Goal: Check status: Check status

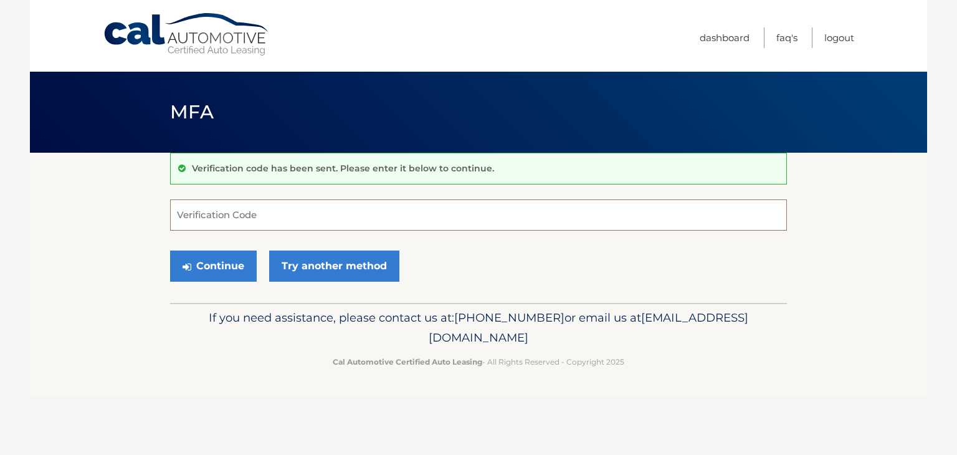
click at [364, 210] on input "Verification Code" at bounding box center [478, 214] width 617 height 31
click at [364, 270] on link "Try another method" at bounding box center [334, 265] width 130 height 31
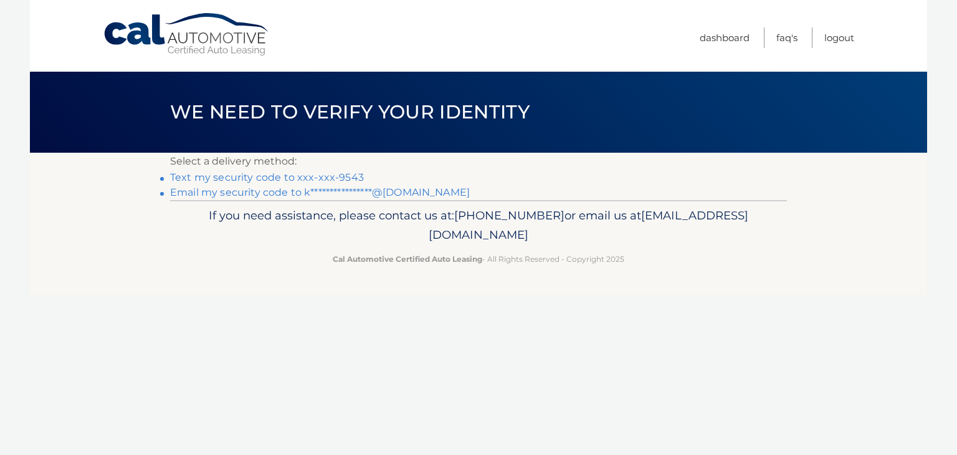
click at [274, 176] on link "Text my security code to xxx-xxx-9543" at bounding box center [267, 177] width 194 height 12
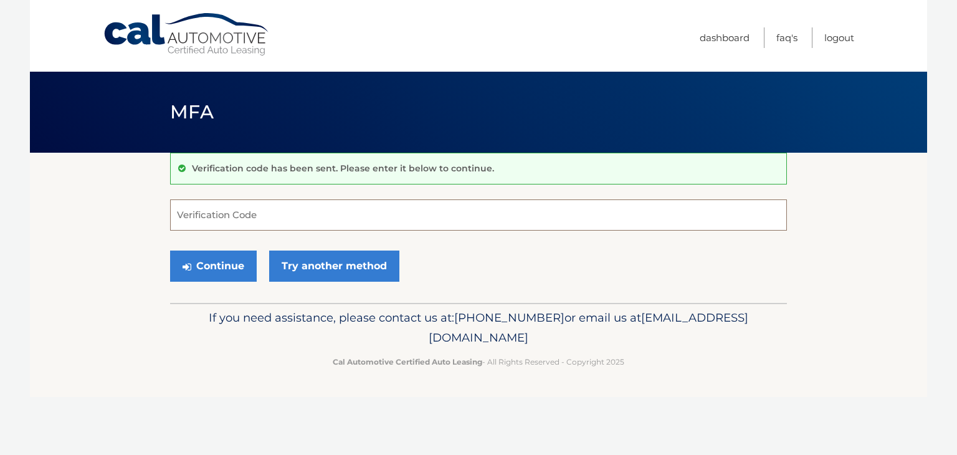
click at [209, 217] on input "Verification Code" at bounding box center [478, 214] width 617 height 31
click at [294, 216] on input "Verification Code" at bounding box center [478, 214] width 617 height 31
type input "001067"
click at [236, 256] on button "Continue" at bounding box center [213, 265] width 87 height 31
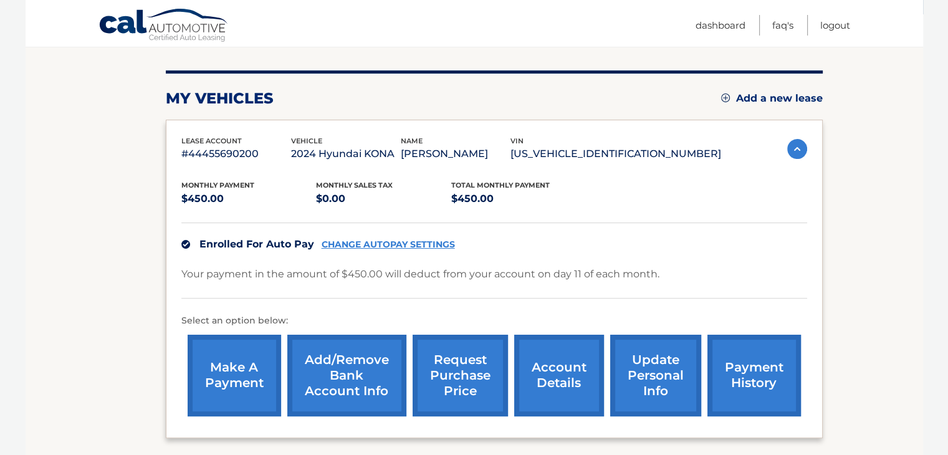
scroll to position [130, 0]
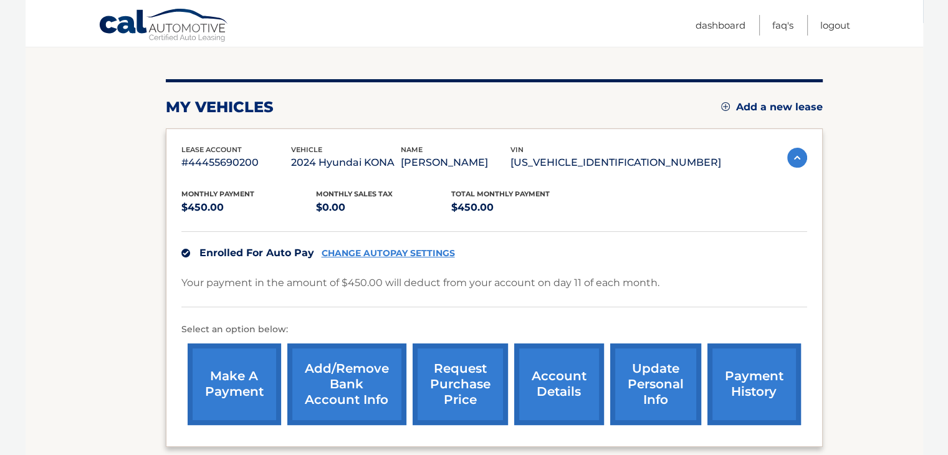
click at [566, 278] on p "Your payment in the amount of $450.00 will deduct from your account on day 11 o…" at bounding box center [420, 282] width 478 height 17
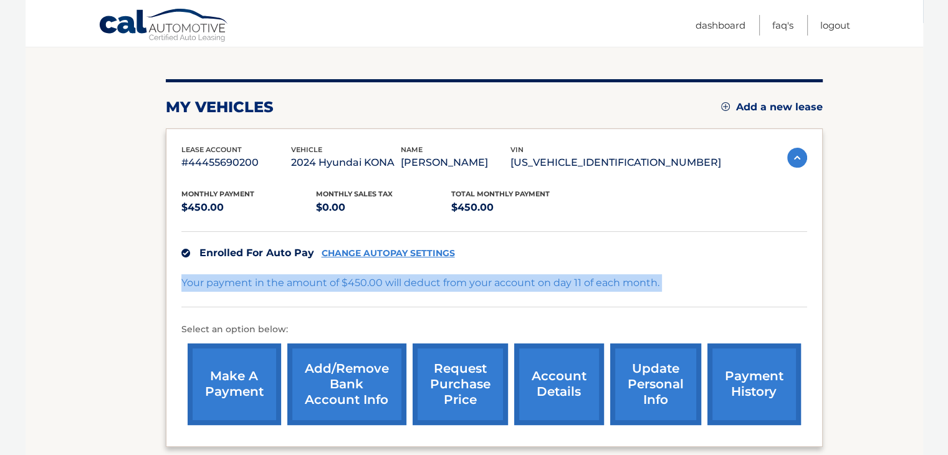
click at [566, 278] on p "Your payment in the amount of $450.00 will deduct from your account on day 11 o…" at bounding box center [420, 282] width 478 height 17
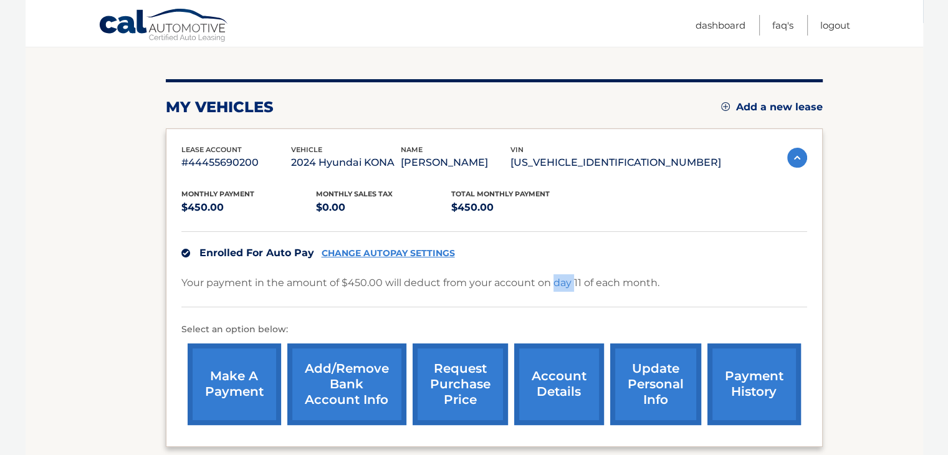
click at [566, 278] on p "Your payment in the amount of $450.00 will deduct from your account on day 11 o…" at bounding box center [420, 282] width 478 height 17
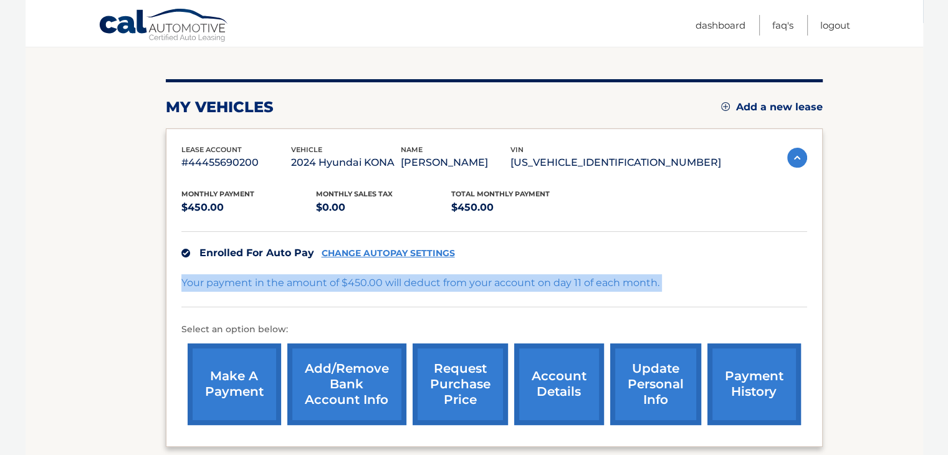
click at [566, 278] on p "Your payment in the amount of $450.00 will deduct from your account on day 11 o…" at bounding box center [420, 282] width 478 height 17
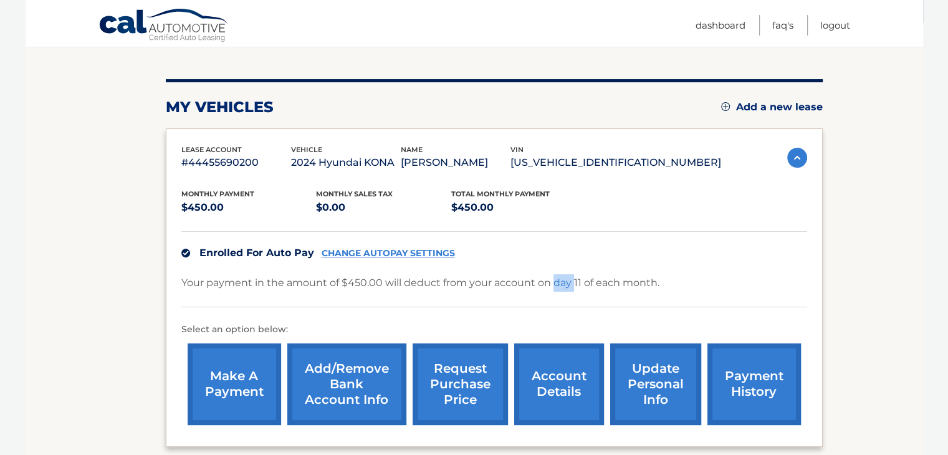
click at [566, 278] on p "Your payment in the amount of $450.00 will deduct from your account on day 11 o…" at bounding box center [420, 282] width 478 height 17
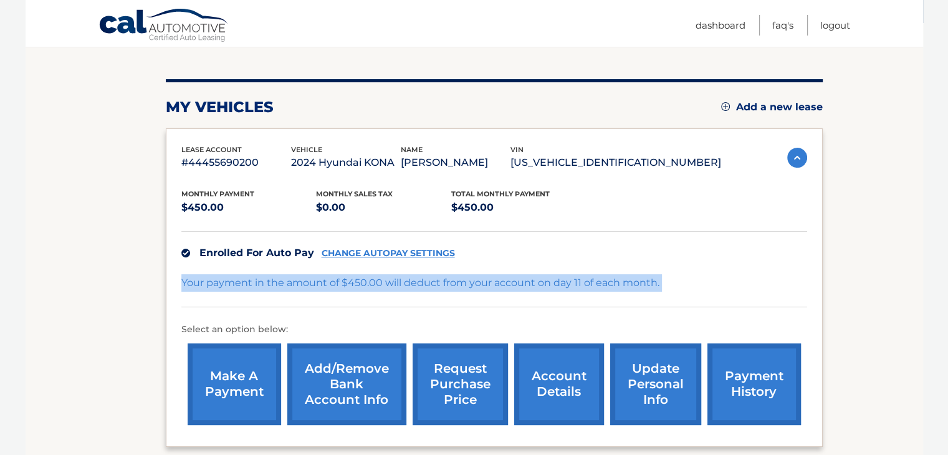
click at [566, 278] on p "Your payment in the amount of $450.00 will deduct from your account on day 11 o…" at bounding box center [420, 282] width 478 height 17
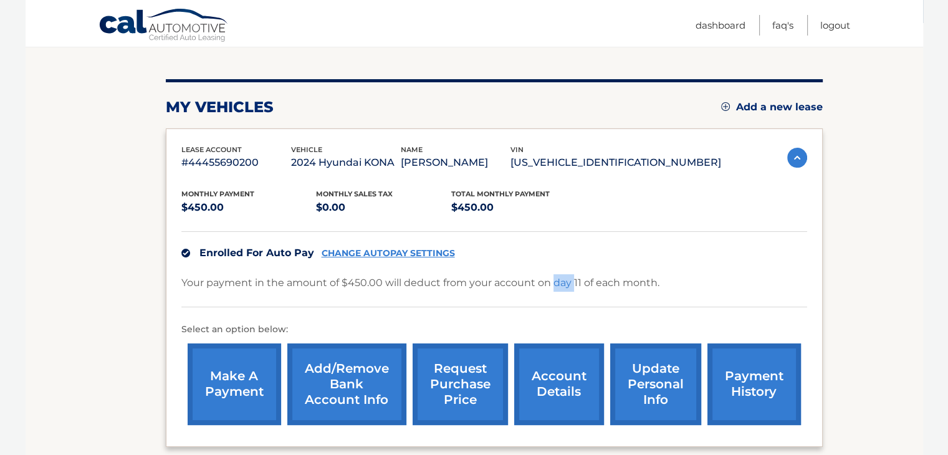
click at [566, 278] on p "Your payment in the amount of $450.00 will deduct from your account on day 11 o…" at bounding box center [420, 282] width 478 height 17
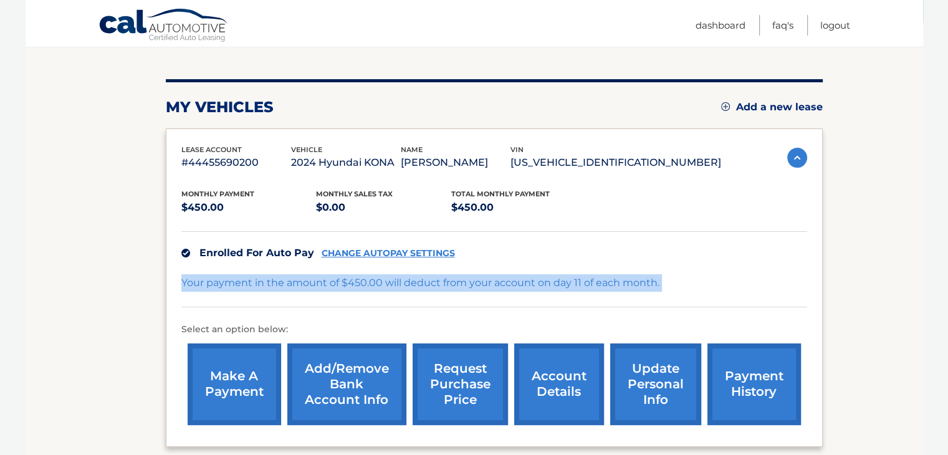
click at [566, 278] on p "Your payment in the amount of $450.00 will deduct from your account on day 11 o…" at bounding box center [420, 282] width 478 height 17
drag, startPoint x: 566, startPoint y: 278, endPoint x: 501, endPoint y: 273, distance: 65.0
click at [501, 274] on p "Your payment in the amount of $450.00 will deduct from your account on day 11 o…" at bounding box center [420, 282] width 478 height 17
click at [735, 361] on link "payment history" at bounding box center [753, 384] width 93 height 82
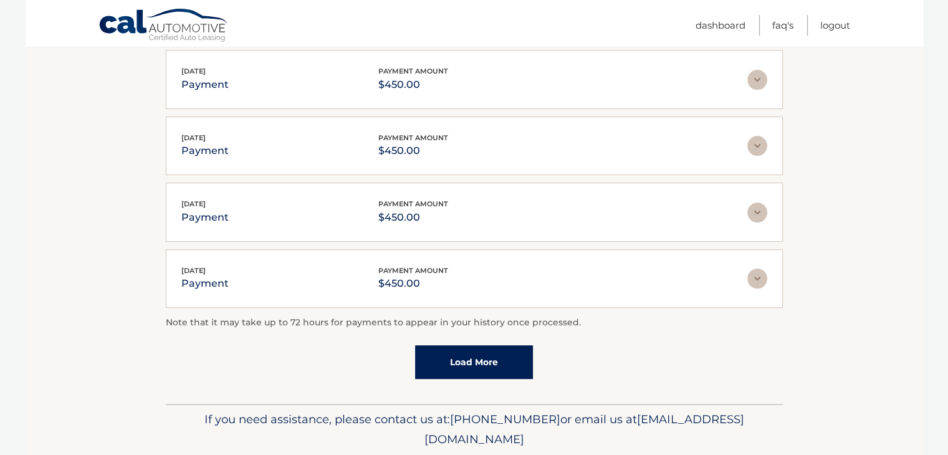
scroll to position [361, 0]
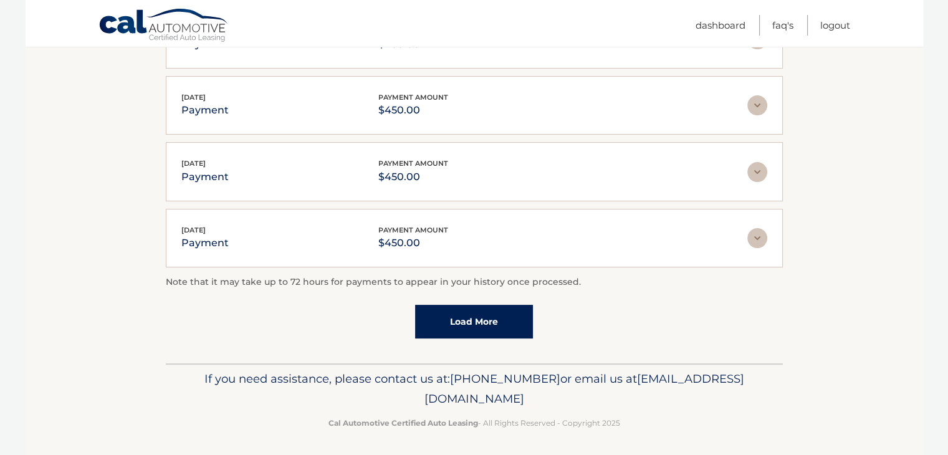
click at [514, 312] on link "Load More" at bounding box center [474, 322] width 118 height 34
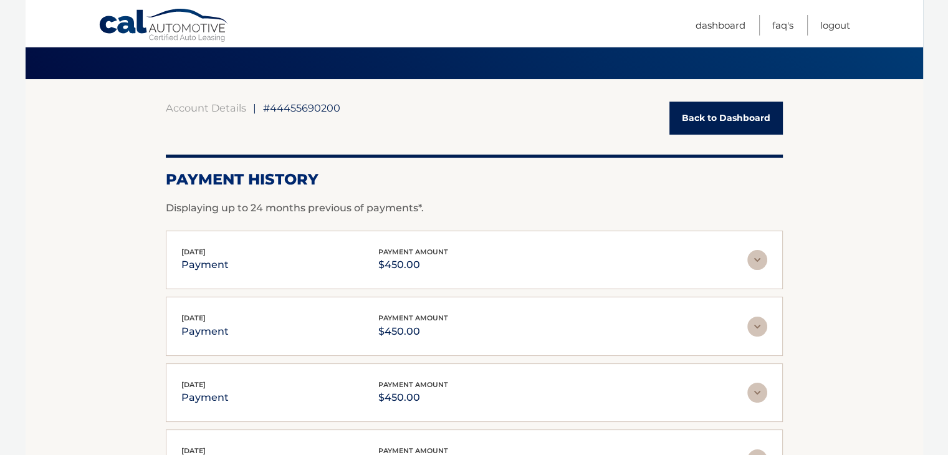
scroll to position [73, 0]
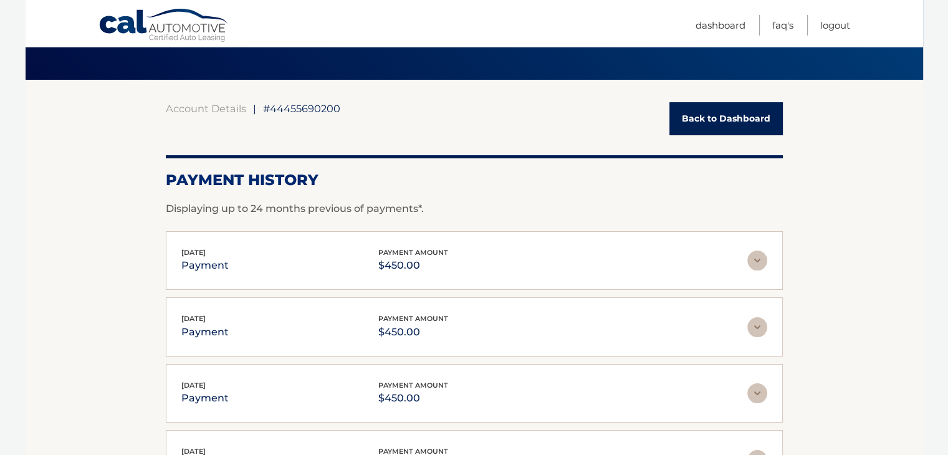
click at [504, 247] on div "[DATE] payment payment amount $450.00" at bounding box center [464, 261] width 566 height 28
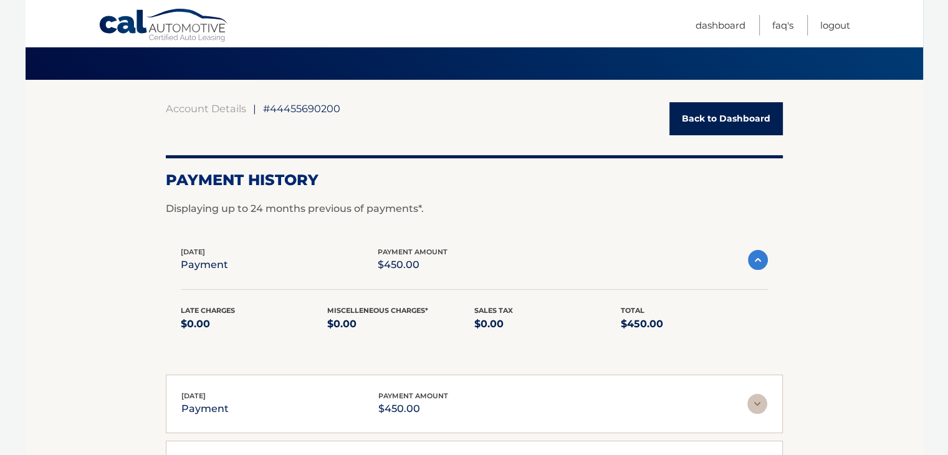
click at [494, 229] on div "Account Details | #44455690200 Back to Dashboard Payment History Displaying up …" at bounding box center [474, 435] width 617 height 667
click at [830, 22] on link "Logout" at bounding box center [835, 25] width 30 height 21
